Goal: Communication & Community: Answer question/provide support

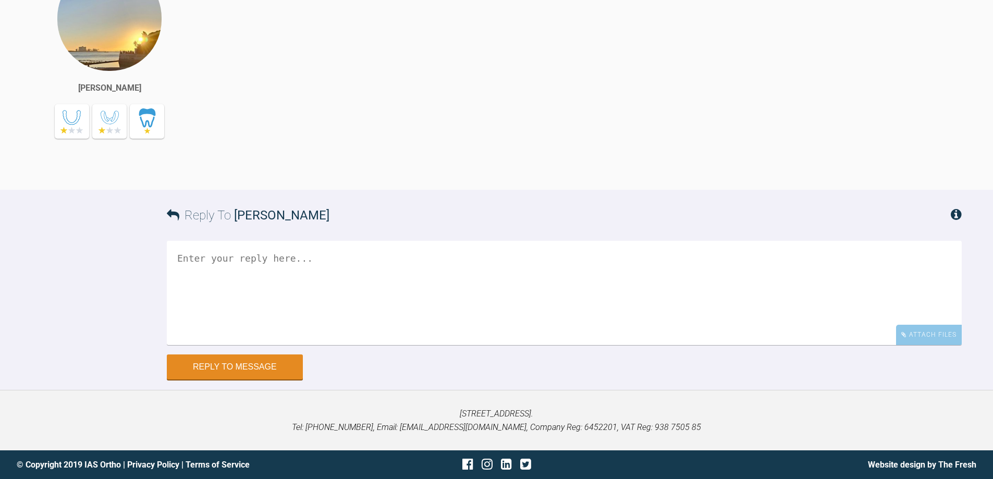
scroll to position [2364, 0]
click at [313, 305] on textarea at bounding box center [564, 293] width 795 height 104
click at [358, 266] on textarea "Hi Geoff, a treatment plan" at bounding box center [564, 293] width 795 height 104
paste textarea "119682"
click at [584, 254] on textarea "Hi Geoff, a treatment plan 119682 has now been made for the above patient. i wi…" at bounding box center [564, 293] width 795 height 104
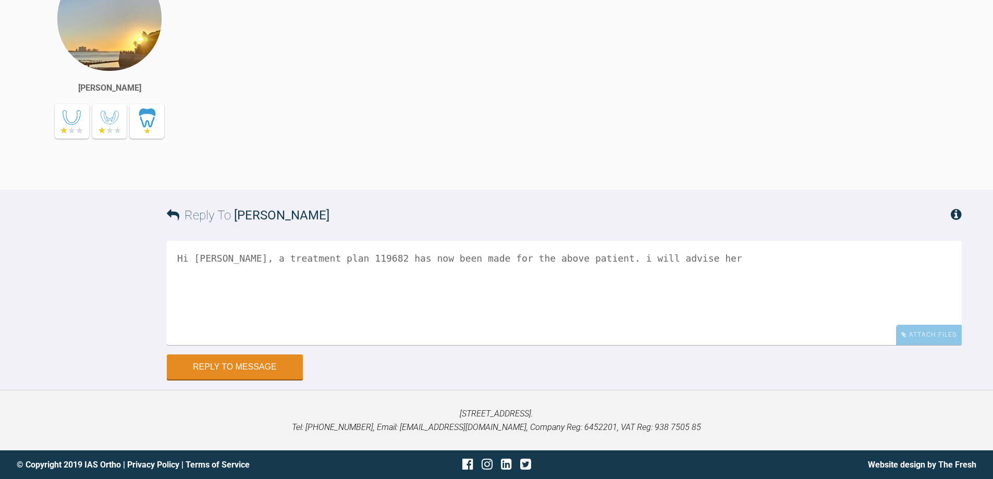
click at [741, 262] on textarea "Hi Geoff, a treatment plan 119682 has now been made for the above patient. i wi…" at bounding box center [564, 293] width 795 height 104
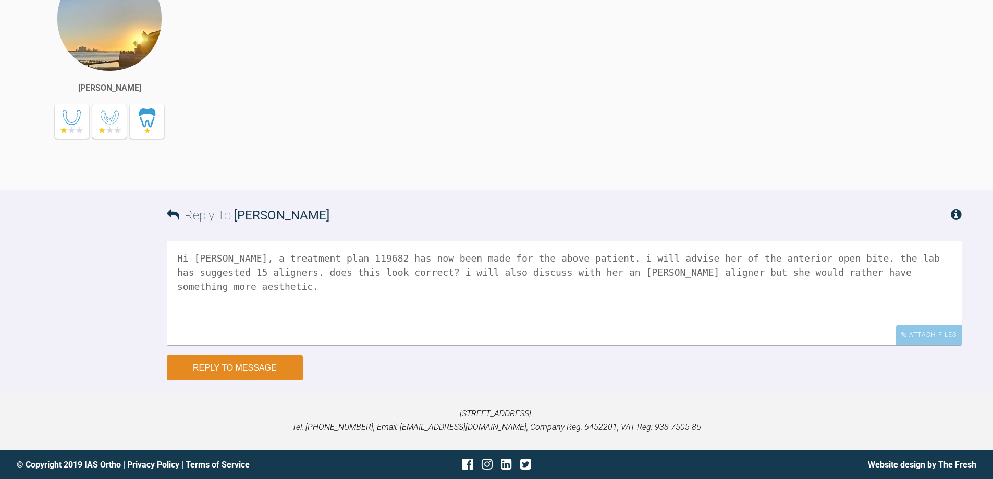
type textarea "Hi Geoff, a treatment plan 119682 has now been made for the above patient. i wi…"
click at [251, 370] on button "Reply to Message" at bounding box center [235, 367] width 136 height 25
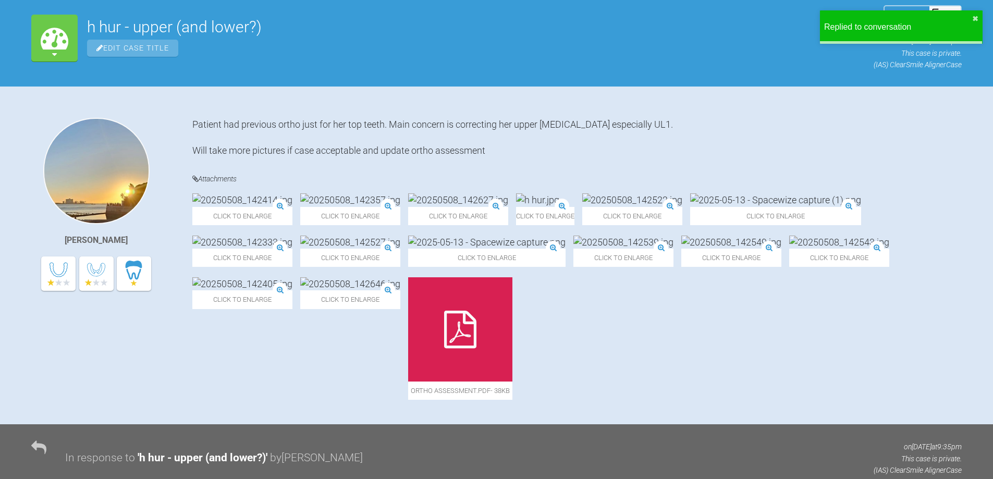
scroll to position [0, 0]
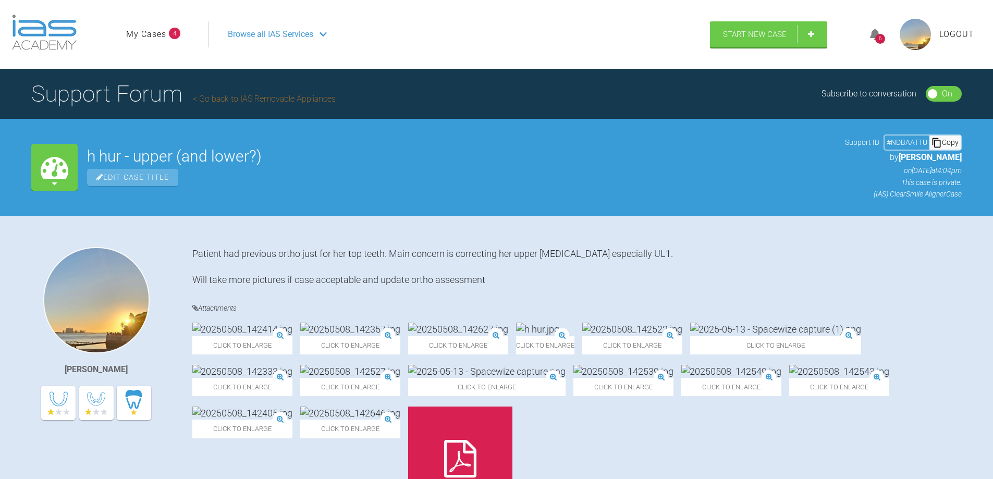
click at [963, 35] on span "Logout" at bounding box center [956, 35] width 35 height 14
